Goal: Entertainment & Leisure: Consume media (video, audio)

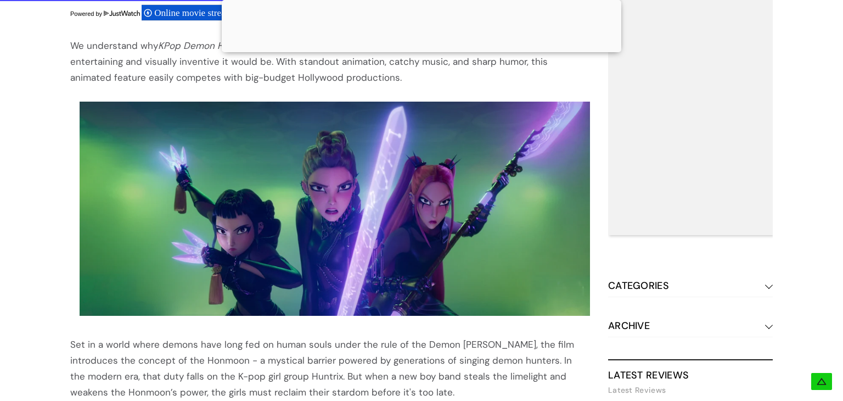
scroll to position [770, 0]
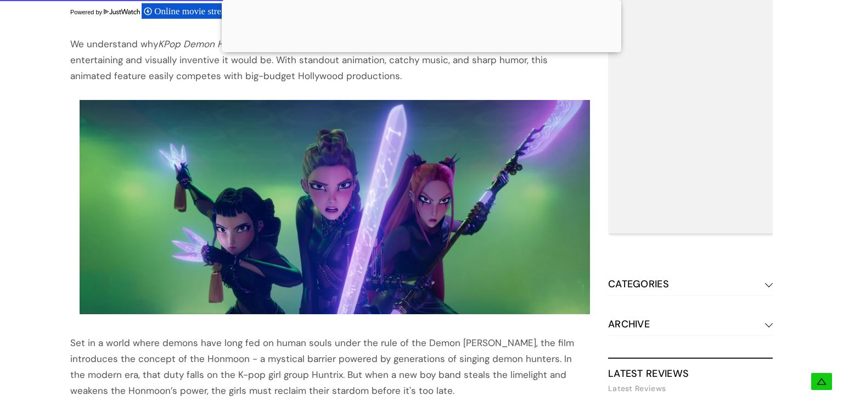
click at [370, 172] on img at bounding box center [335, 207] width 510 height 214
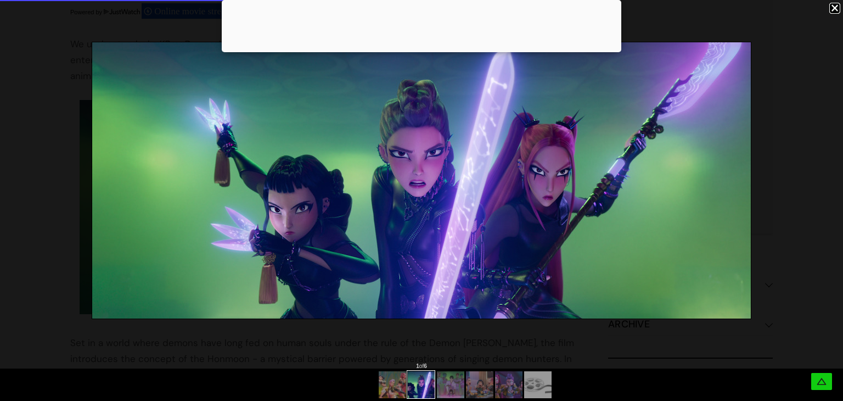
click at [455, 385] on div at bounding box center [450, 384] width 11 height 11
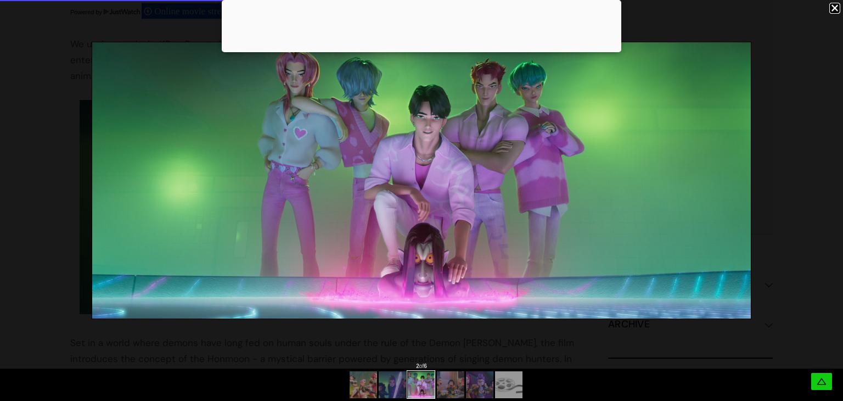
click at [461, 396] on div at bounding box center [437, 383] width 175 height 30
click at [449, 389] on div at bounding box center [450, 384] width 11 height 11
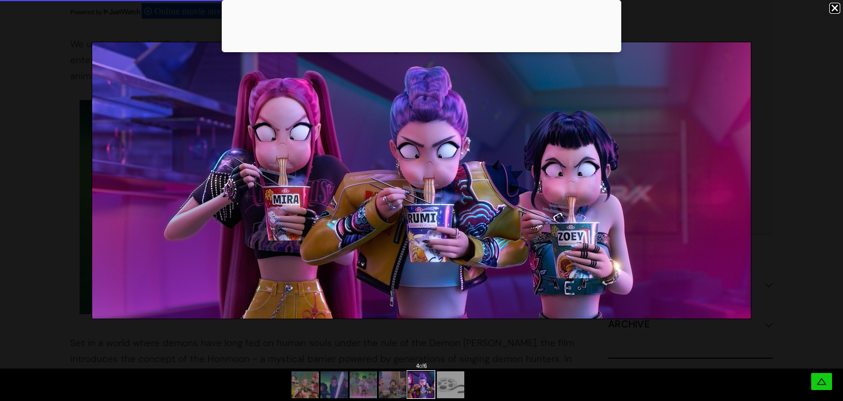
click at [451, 389] on div at bounding box center [450, 384] width 11 height 11
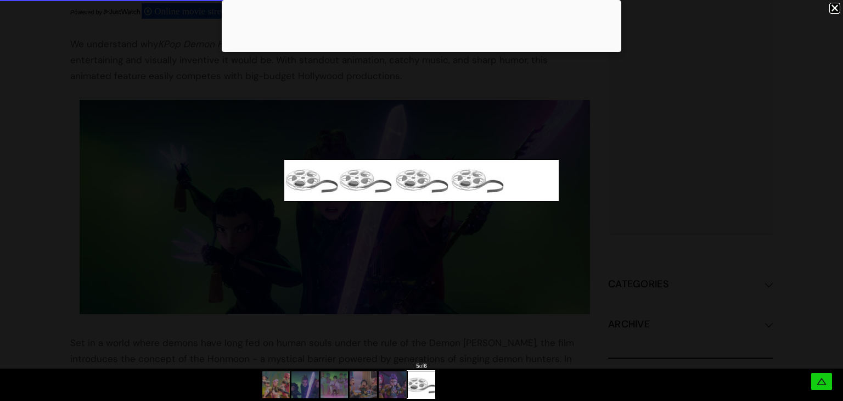
click at [458, 387] on div at bounding box center [421, 384] width 843 height 32
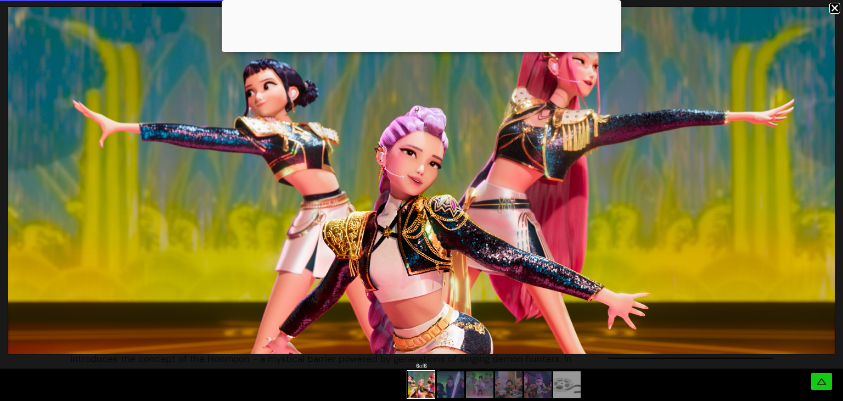
click at [288, 384] on div at bounding box center [421, 384] width 843 height 32
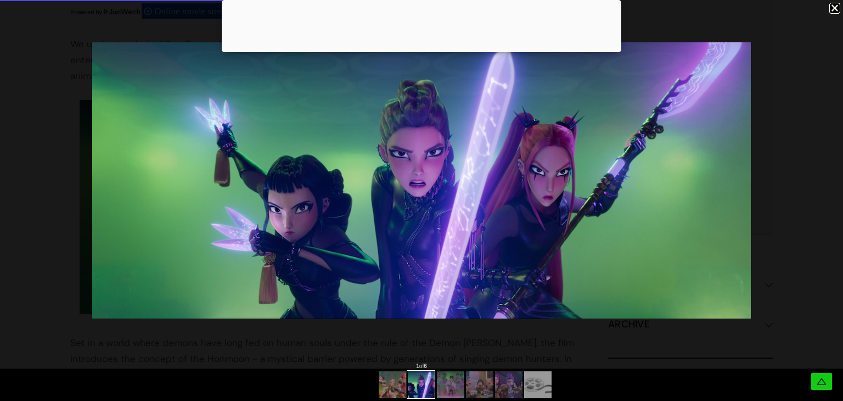
click at [438, 383] on div at bounding box center [466, 383] width 175 height 30
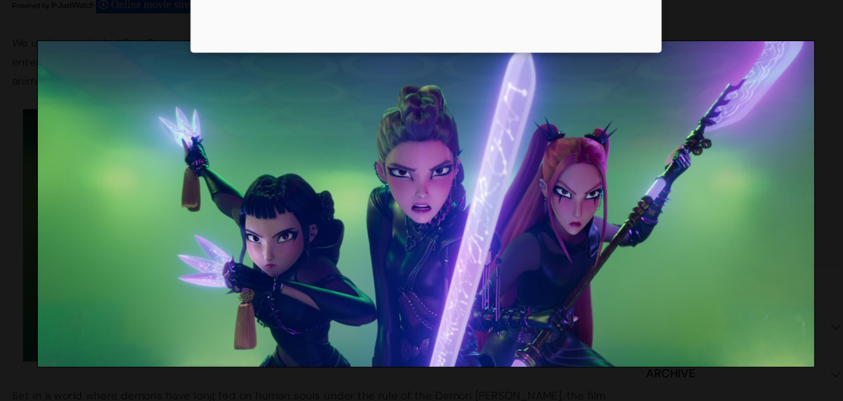
click at [425, 49] on div at bounding box center [422, 49] width 400 height 0
